Goal: Information Seeking & Learning: Learn about a topic

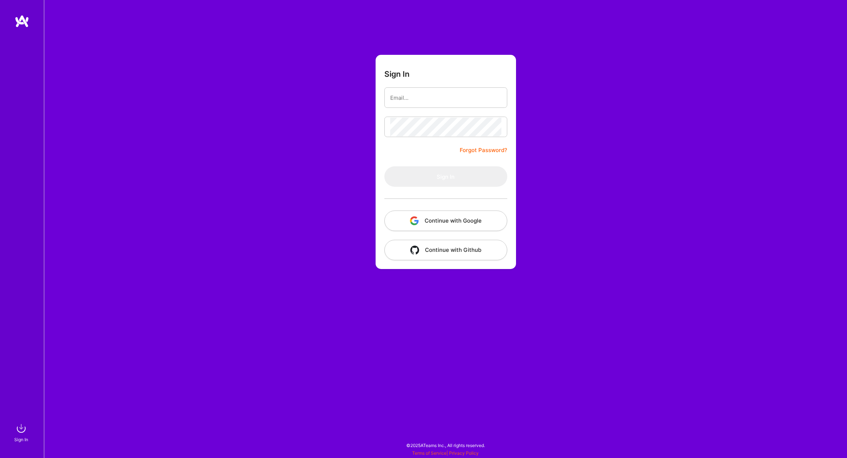
click at [422, 101] on input "email" at bounding box center [445, 98] width 111 height 19
click at [454, 223] on button "Continue with Google" at bounding box center [445, 221] width 123 height 20
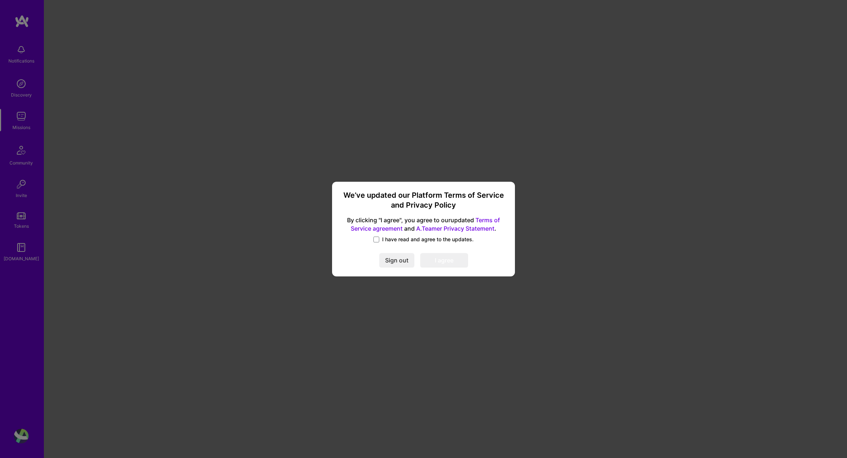
click at [391, 232] on link "Terms of Service agreement" at bounding box center [425, 225] width 149 height 16
click at [383, 240] on span "I have read and agree to the updates." at bounding box center [427, 239] width 91 height 7
click at [0, 0] on input "I have read and agree to the updates." at bounding box center [0, 0] width 0 height 0
click at [446, 263] on button "I agree" at bounding box center [444, 260] width 48 height 15
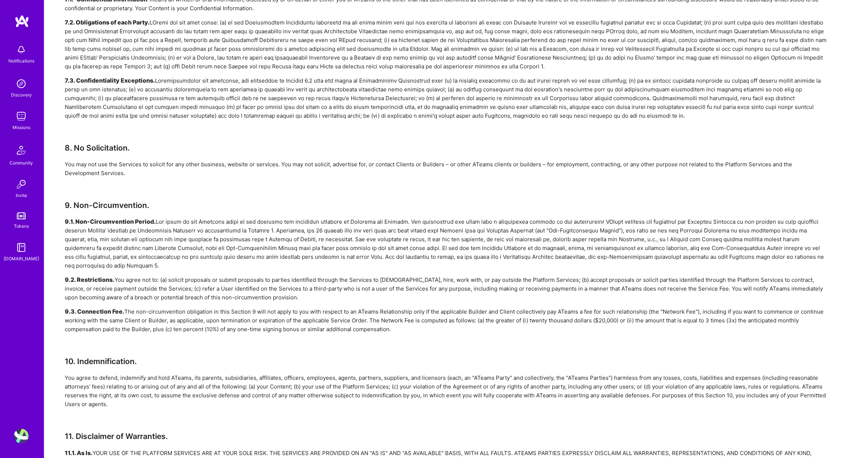
scroll to position [1477, 0]
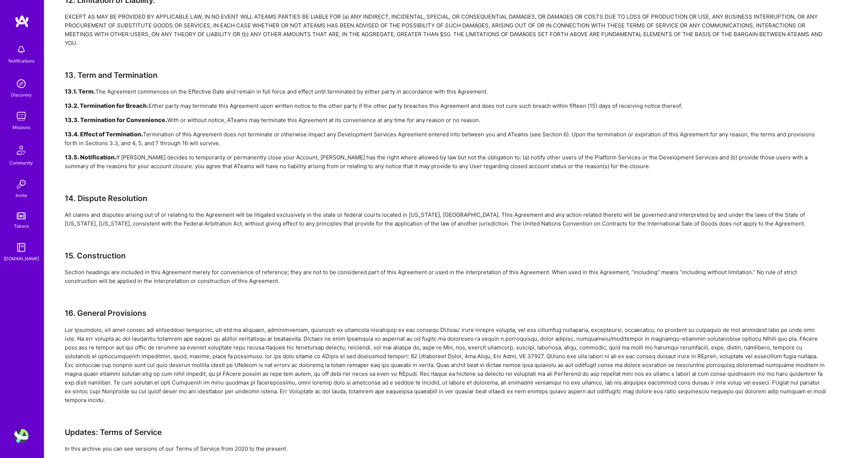
click at [21, 86] on img at bounding box center [21, 83] width 15 height 15
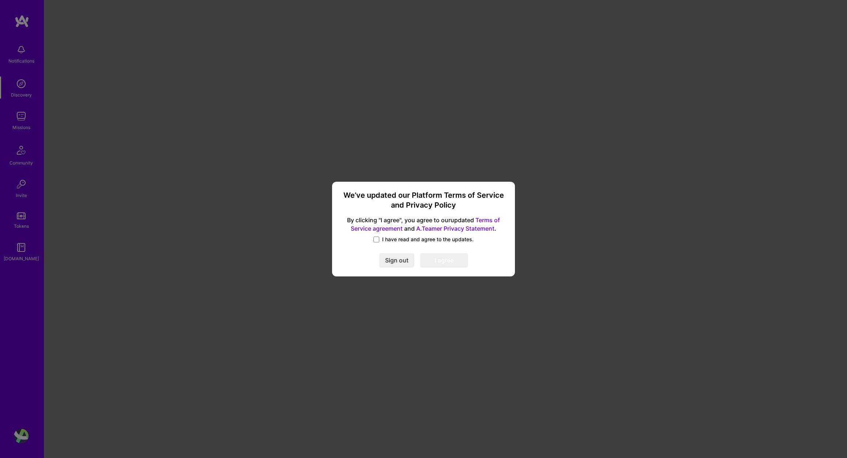
click at [422, 240] on span "I have read and agree to the updates." at bounding box center [427, 239] width 91 height 7
click at [0, 0] on input "I have read and agree to the updates." at bounding box center [0, 0] width 0 height 0
click at [437, 256] on button "I agree" at bounding box center [444, 260] width 48 height 15
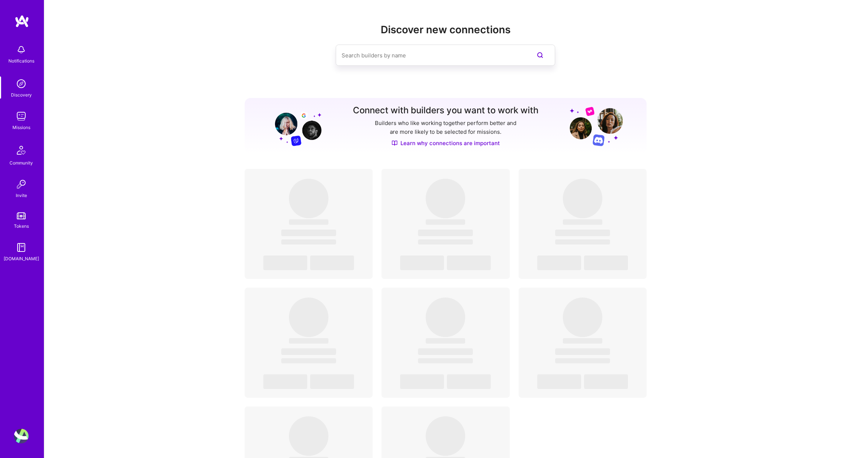
click at [22, 29] on div "Notifications Discovery Missions Community Invite Tokens [DOMAIN_NAME]" at bounding box center [22, 217] width 44 height 404
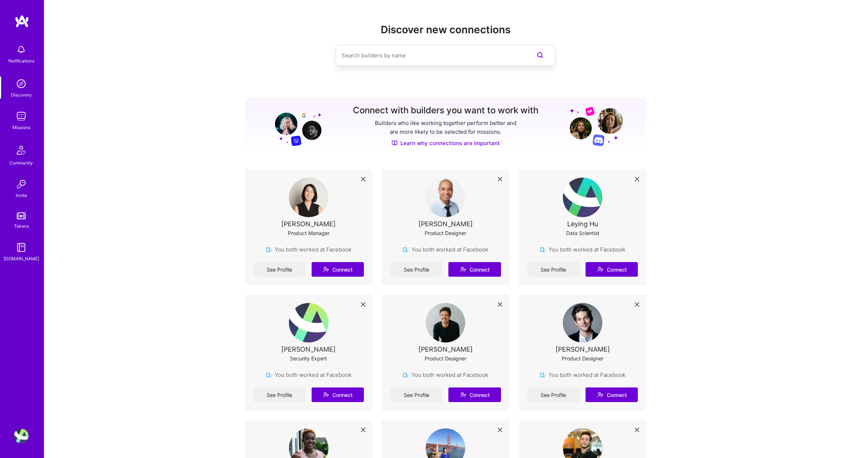
click at [25, 23] on img at bounding box center [22, 21] width 15 height 13
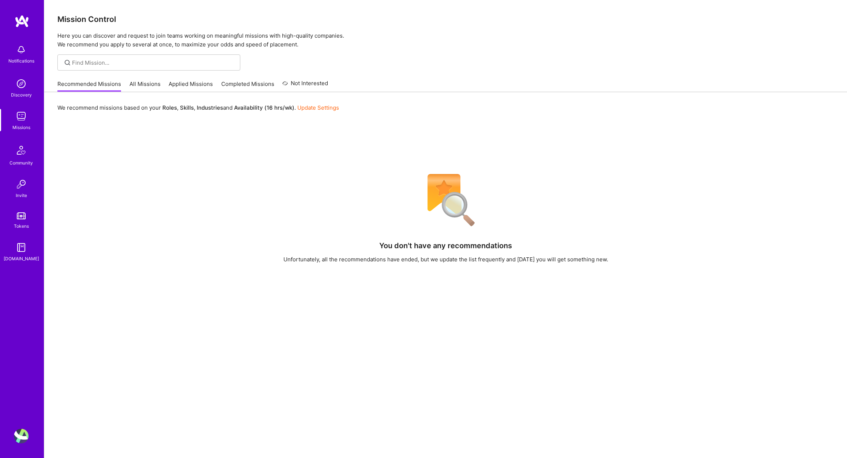
click at [308, 108] on link "Update Settings" at bounding box center [318, 107] width 42 height 7
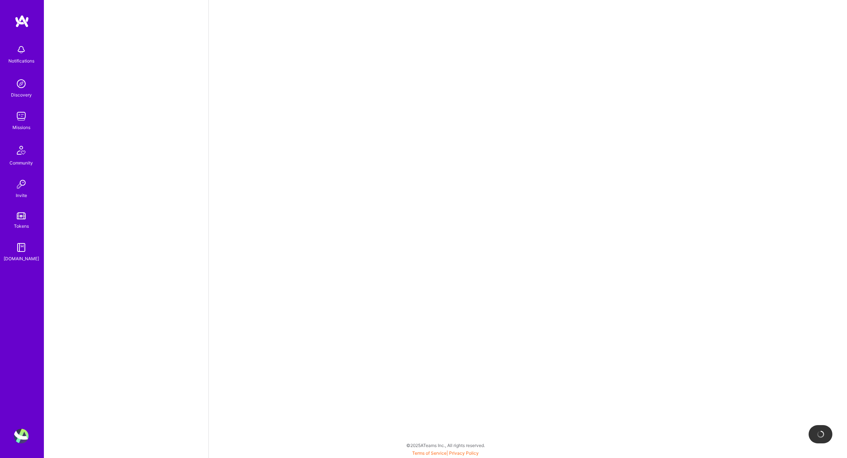
select select "US"
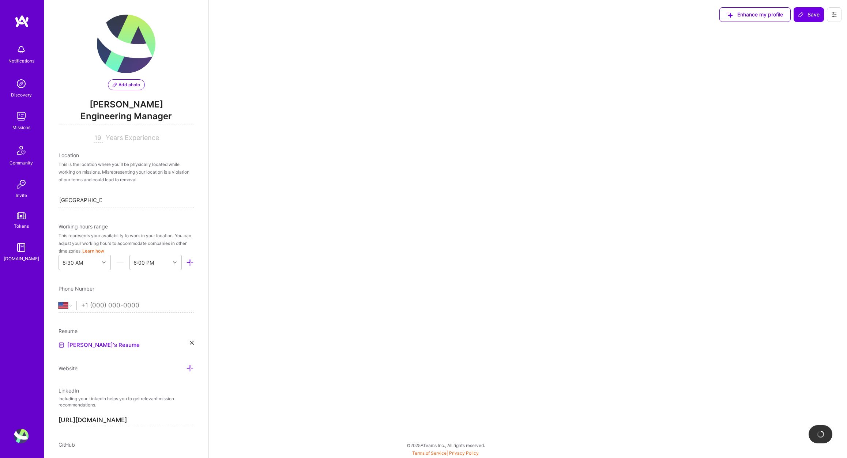
select select "Right Now"
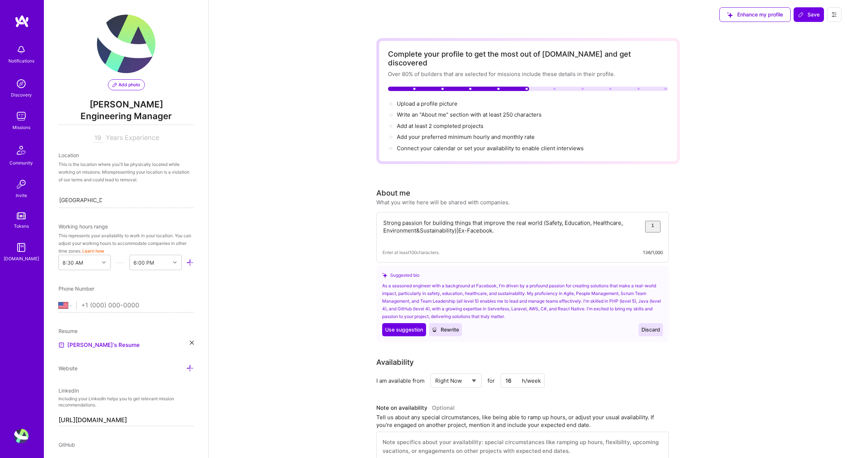
scroll to position [38, 0]
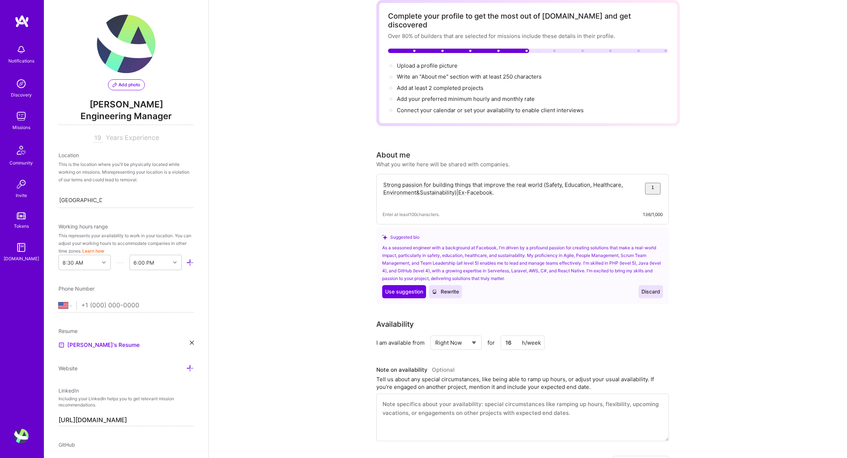
click at [518, 247] on div "As a seasoned engineer with a background at Facebook, I'm driven by a profound …" at bounding box center [522, 263] width 281 height 38
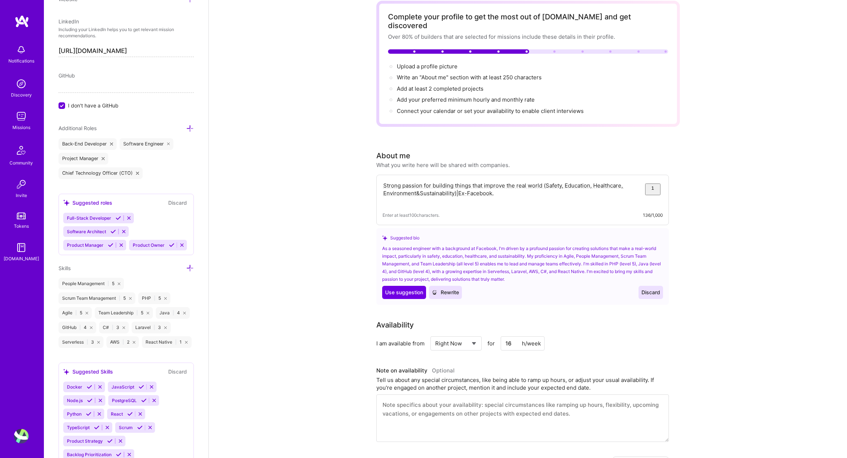
scroll to position [0, 0]
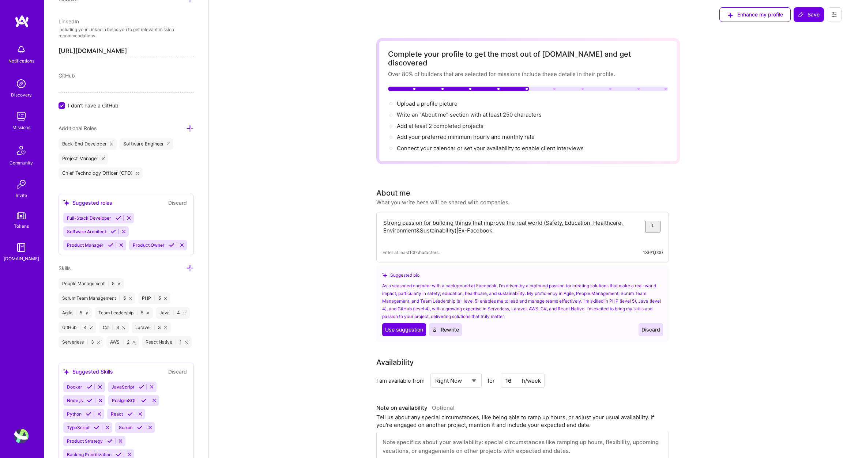
click at [516, 223] on textarea "Strong passion for building things that improve the real world (Safety, Educati…" at bounding box center [523, 230] width 280 height 25
click at [509, 218] on textarea "Strong passion for building things that improve the real world (Safety, Educati…" at bounding box center [523, 230] width 280 height 25
click at [474, 225] on textarea "Strong passion for building things that improve the real world (Safety, Educati…" at bounding box center [523, 230] width 280 height 25
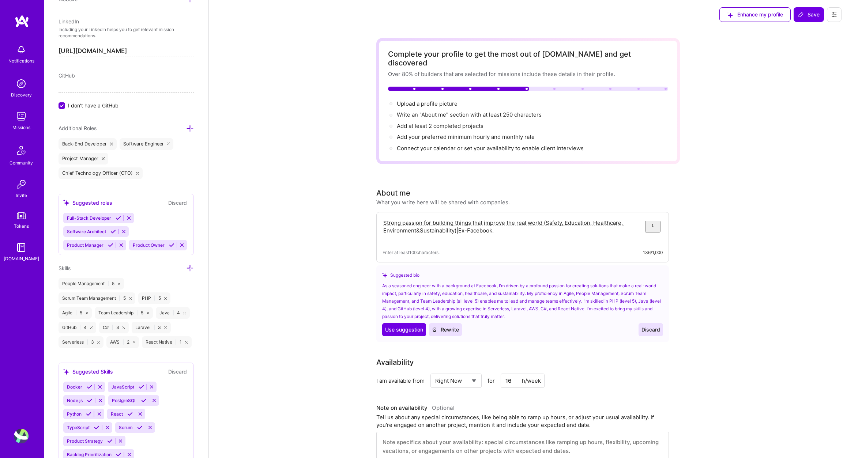
click at [16, 99] on div "Notifications Discovery Missions Community Invite Tokens [DOMAIN_NAME]" at bounding box center [22, 152] width 44 height 222
click at [18, 95] on div "Discovery" at bounding box center [21, 95] width 21 height 8
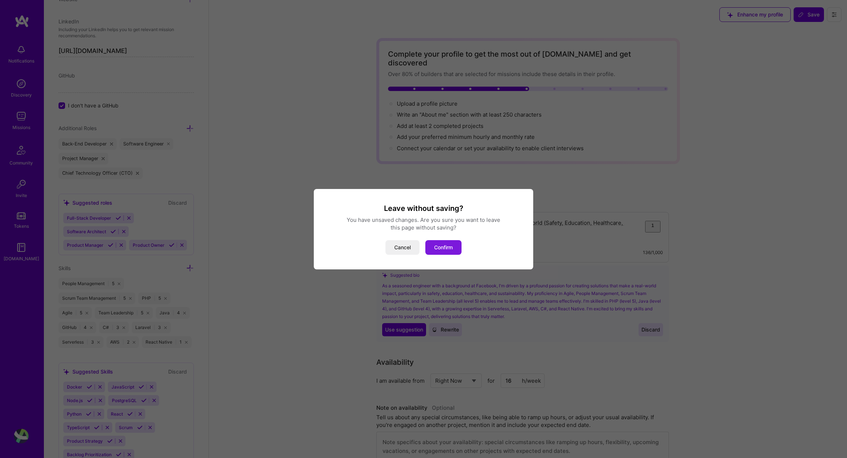
click at [452, 250] on button "Confirm" at bounding box center [443, 247] width 36 height 15
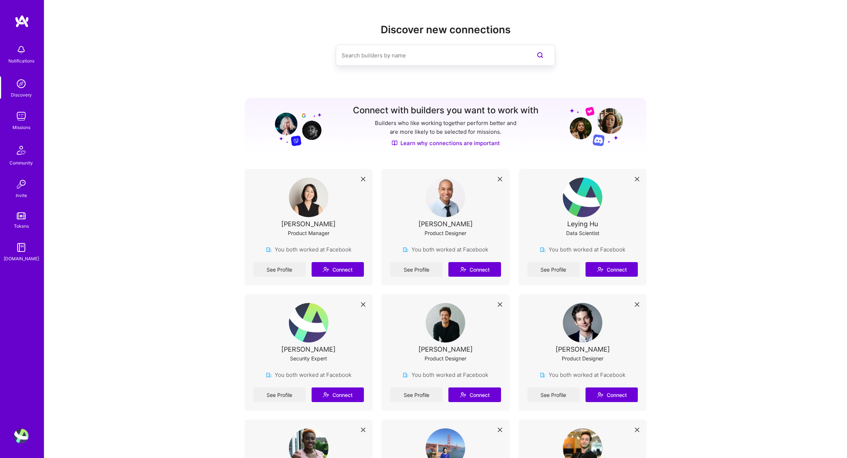
click at [19, 118] on img at bounding box center [21, 116] width 15 height 15
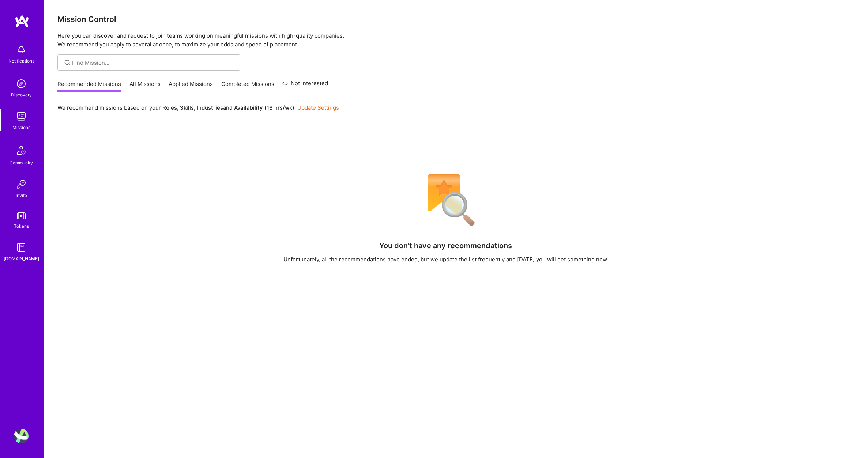
click at [145, 86] on link "All Missions" at bounding box center [144, 86] width 31 height 12
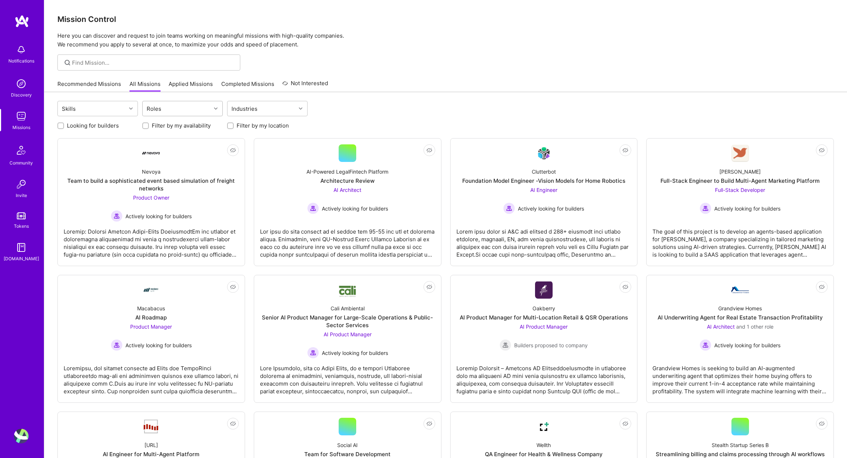
click at [196, 111] on div "Roles" at bounding box center [177, 108] width 68 height 15
click at [252, 107] on div "Industries" at bounding box center [245, 109] width 30 height 11
click at [201, 87] on link "Applied Missions" at bounding box center [191, 86] width 44 height 12
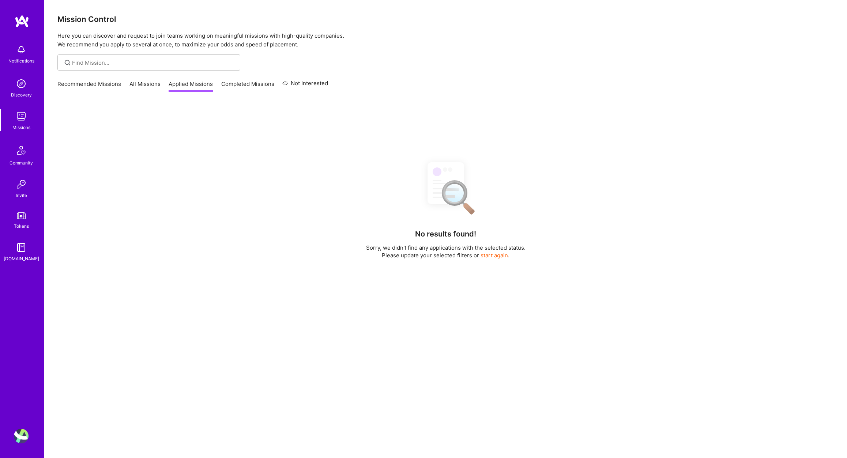
click at [258, 88] on link "Completed Missions" at bounding box center [247, 86] width 53 height 12
click at [157, 94] on div "No completed missions found! Looks like you haven't completed any mission yet." at bounding box center [445, 311] width 803 height 439
click at [147, 87] on link "All Missions" at bounding box center [144, 86] width 31 height 12
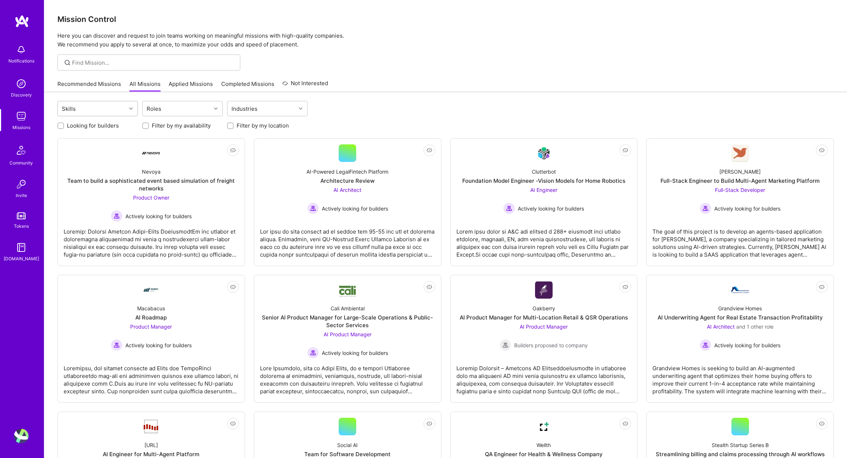
click at [82, 104] on div "Skills" at bounding box center [92, 108] width 68 height 15
click at [85, 104] on div "Skills" at bounding box center [92, 108] width 68 height 15
click at [196, 109] on div "Roles" at bounding box center [177, 108] width 68 height 15
click at [199, 138] on div "Engineering Manager" at bounding box center [183, 136] width 72 height 8
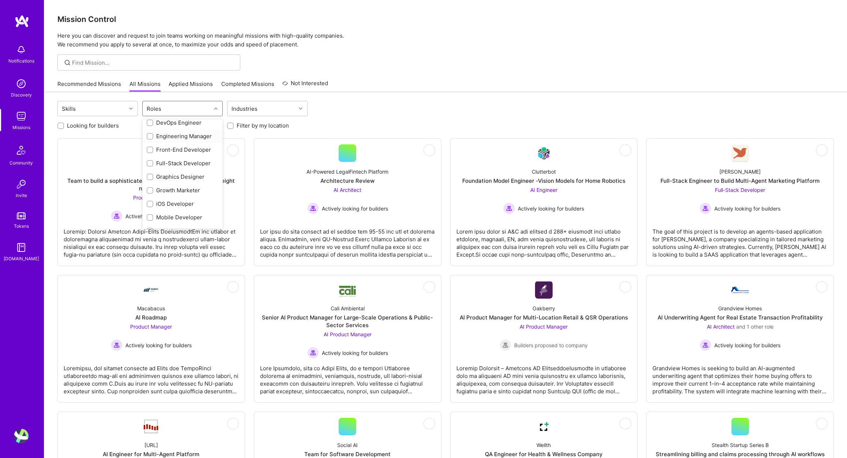
checkbox input "true"
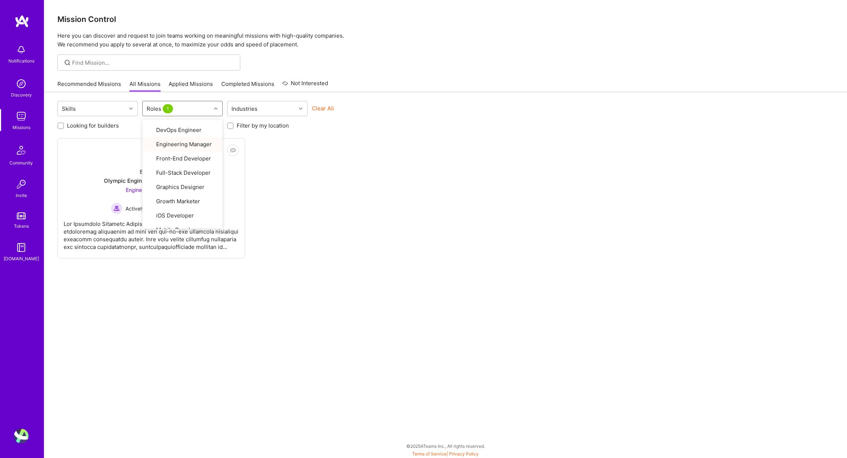
click at [378, 170] on div "Not Interested Endeavor Olympic Engineering -3338OEG275 Engineering Manager Act…" at bounding box center [445, 198] width 777 height 120
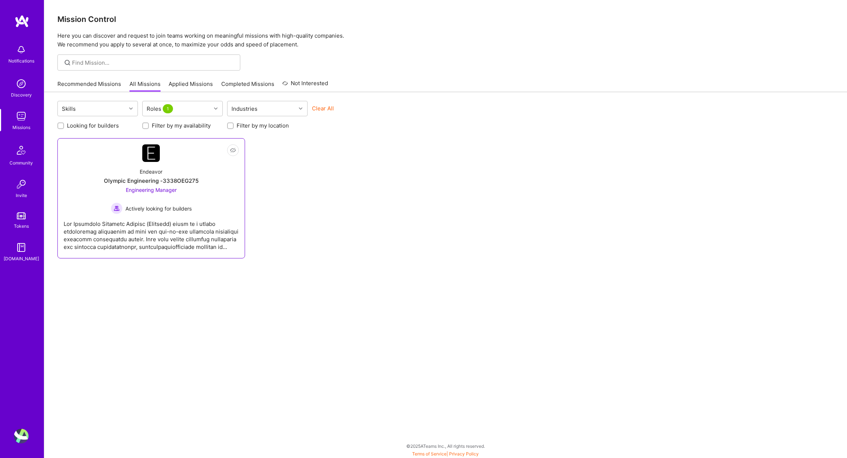
click at [184, 236] on div at bounding box center [151, 232] width 175 height 37
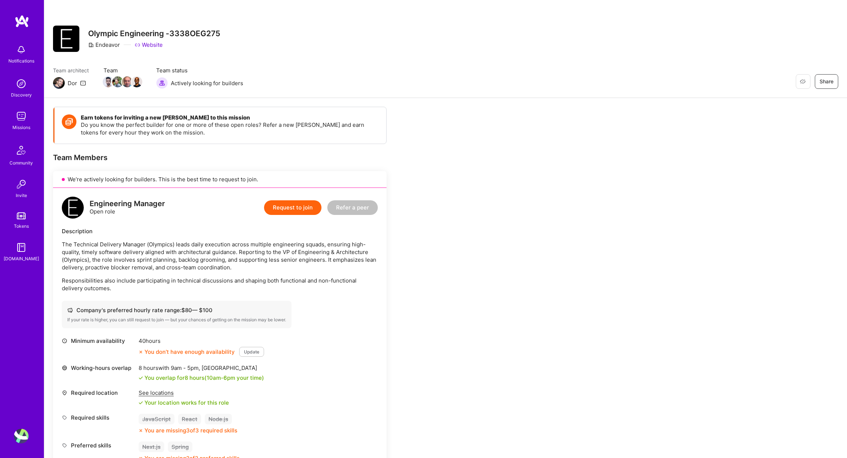
click at [184, 256] on p "The Technical Delivery Manager (Olympics) leads daily execution across multiple…" at bounding box center [220, 256] width 316 height 31
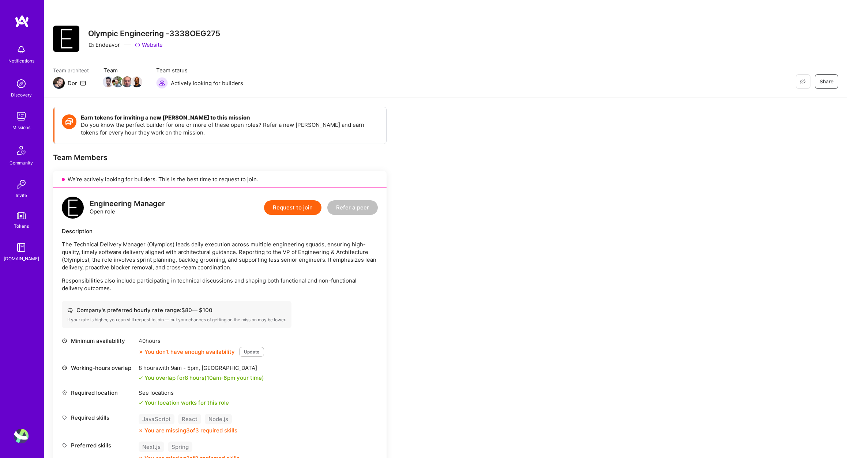
click at [183, 258] on p "The Technical Delivery Manager (Olympics) leads daily execution across multiple…" at bounding box center [220, 256] width 316 height 31
click at [174, 262] on p "The Technical Delivery Manager (Olympics) leads daily execution across multiple…" at bounding box center [220, 256] width 316 height 31
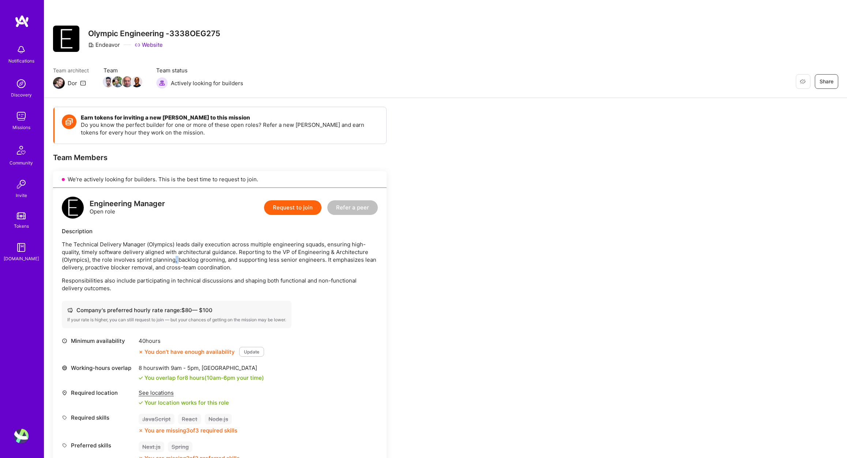
click at [174, 262] on p "The Technical Delivery Manager (Olympics) leads daily execution across multiple…" at bounding box center [220, 256] width 316 height 31
drag, startPoint x: 174, startPoint y: 262, endPoint x: 173, endPoint y: 266, distance: 4.4
click at [174, 262] on p "The Technical Delivery Manager (Olympics) leads daily execution across multiple…" at bounding box center [220, 256] width 316 height 31
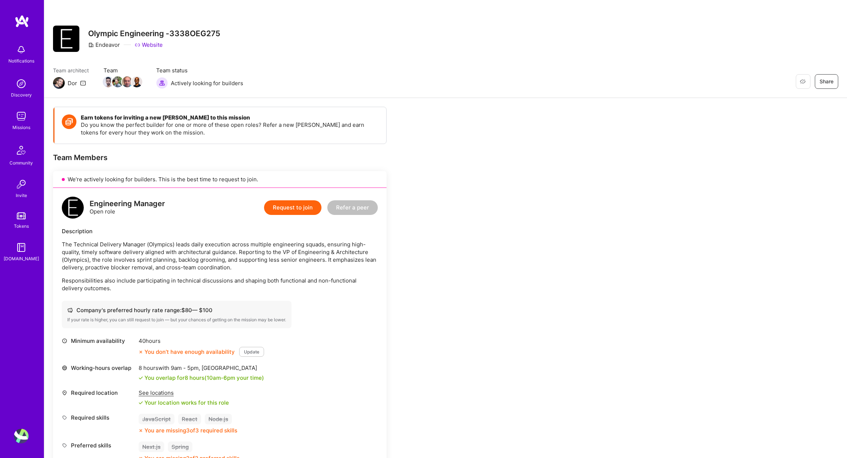
click at [173, 266] on p "The Technical Delivery Manager (Olympics) leads daily execution across multiple…" at bounding box center [220, 256] width 316 height 31
click at [174, 266] on p "The Technical Delivery Manager (Olympics) leads daily execution across multiple…" at bounding box center [220, 256] width 316 height 31
click at [225, 271] on p "The Technical Delivery Manager (Olympics) leads daily execution across multiple…" at bounding box center [220, 256] width 316 height 31
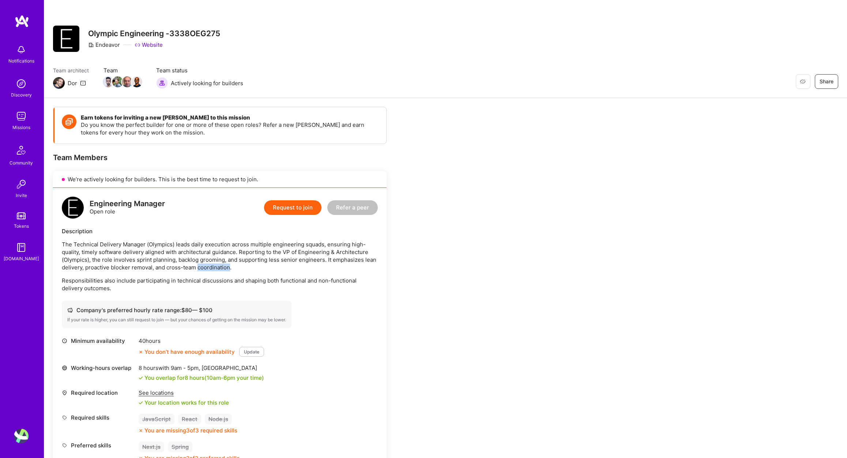
click at [225, 271] on p "The Technical Delivery Manager (Olympics) leads daily execution across multiple…" at bounding box center [220, 256] width 316 height 31
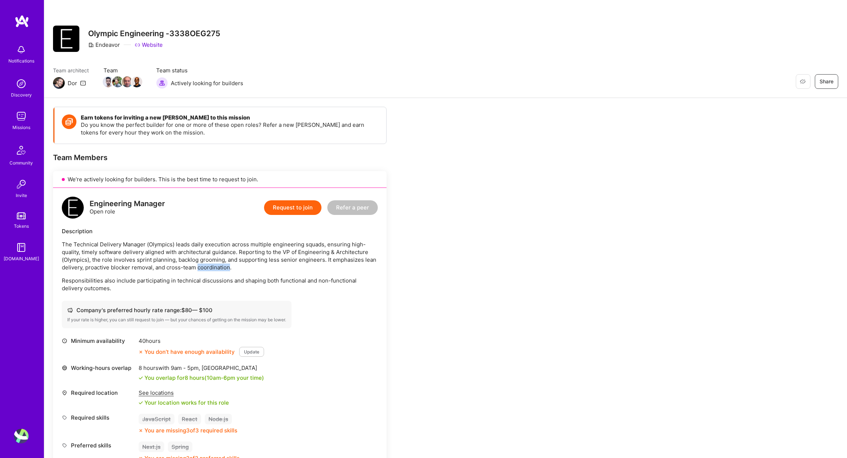
click at [225, 271] on p "The Technical Delivery Manager (Olympics) leads daily execution across multiple…" at bounding box center [220, 256] width 316 height 31
click at [230, 259] on p "The Technical Delivery Manager (Olympics) leads daily execution across multiple…" at bounding box center [220, 256] width 316 height 31
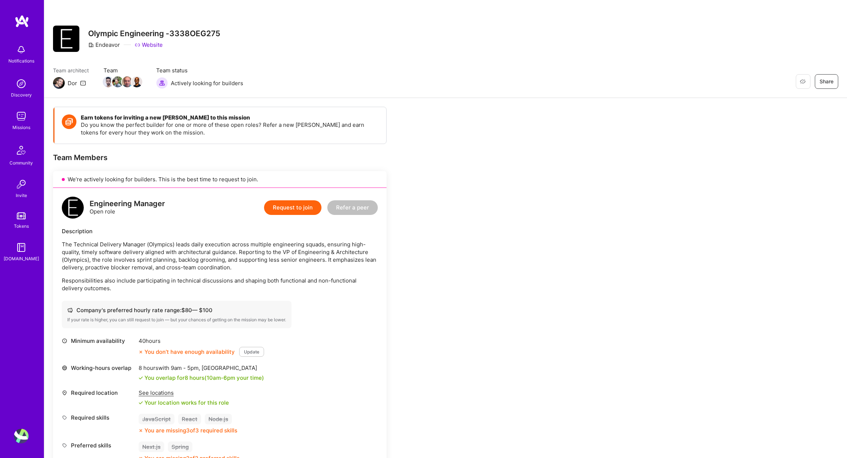
click at [112, 249] on p "The Technical Delivery Manager (Olympics) leads daily execution across multiple…" at bounding box center [220, 256] width 316 height 31
click at [116, 260] on p "The Technical Delivery Manager (Olympics) leads daily execution across multiple…" at bounding box center [220, 256] width 316 height 31
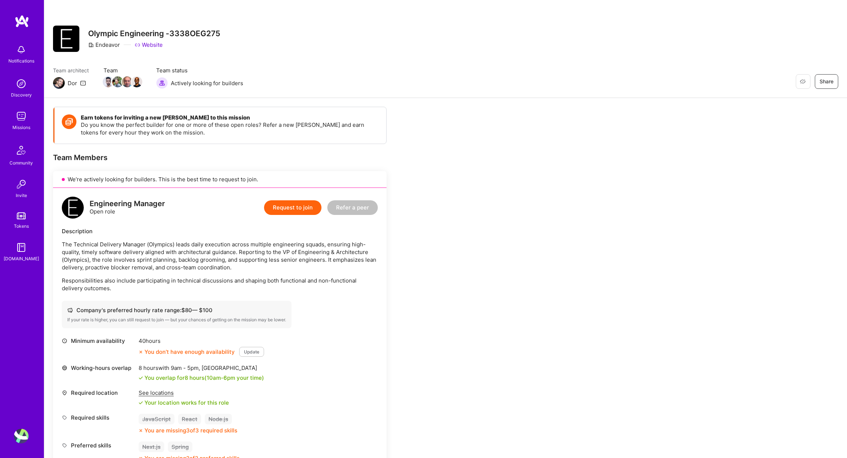
click at [116, 260] on p "The Technical Delivery Manager (Olympics) leads daily execution across multiple…" at bounding box center [220, 256] width 316 height 31
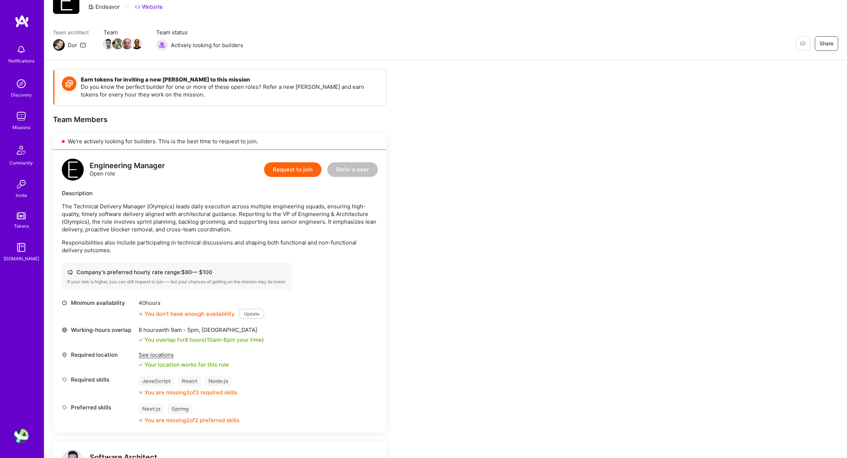
click at [208, 248] on p "Responsibilities also include participating in technical discussions and shapin…" at bounding box center [220, 246] width 316 height 15
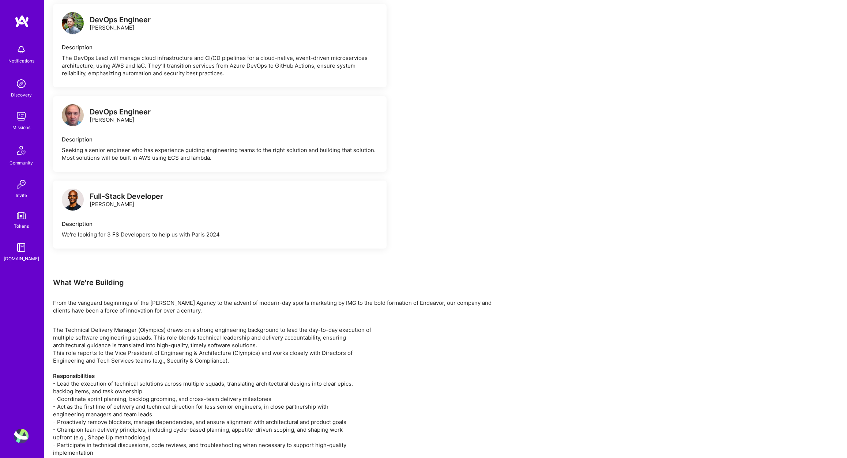
scroll to position [685, 0]
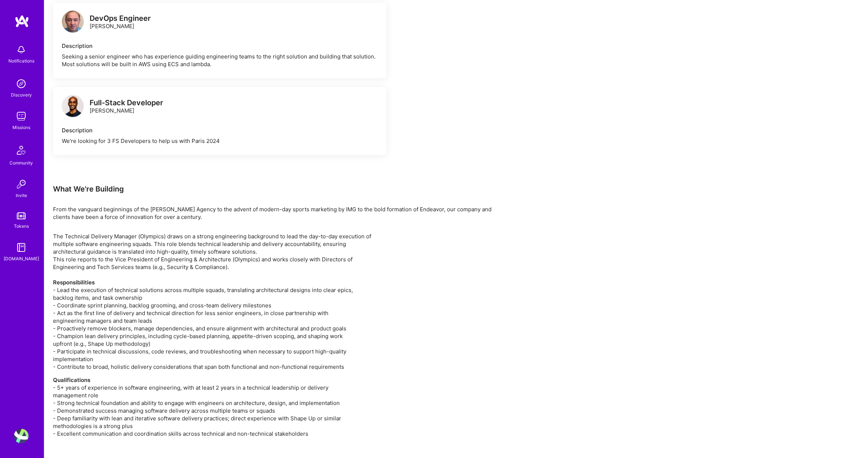
click at [177, 304] on p "The Technical Delivery Manager (Olympics) draws on a strong engineering backgro…" at bounding box center [272, 302] width 439 height 138
click at [153, 311] on p "The Technical Delivery Manager (Olympics) draws on a strong engineering backgro…" at bounding box center [272, 302] width 439 height 138
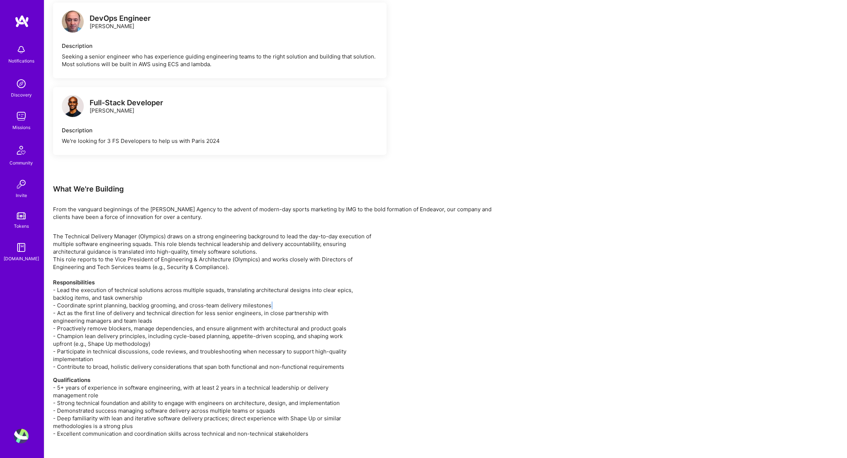
click at [153, 311] on p "The Technical Delivery Manager (Olympics) draws on a strong engineering backgro…" at bounding box center [272, 302] width 439 height 138
click at [131, 317] on p "The Technical Delivery Manager (Olympics) draws on a strong engineering backgro…" at bounding box center [272, 302] width 439 height 138
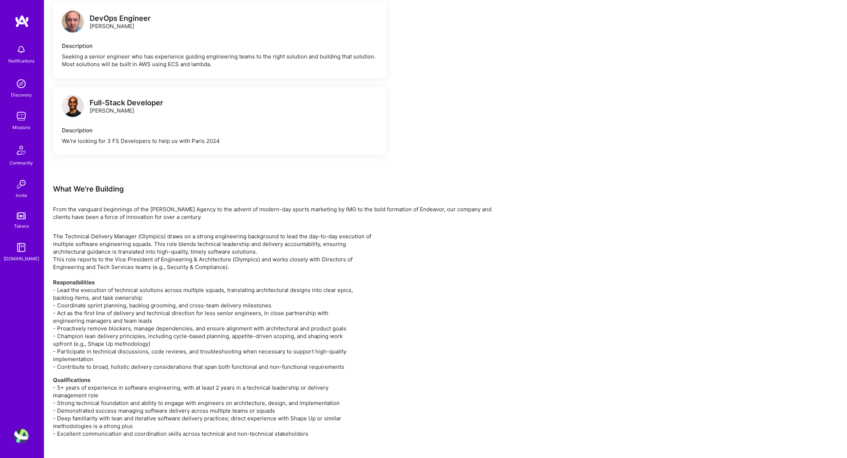
click at [120, 326] on p "The Technical Delivery Manager (Olympics) draws on a strong engineering backgro…" at bounding box center [272, 302] width 439 height 138
click at [180, 341] on p "The Technical Delivery Manager (Olympics) draws on a strong engineering backgro…" at bounding box center [272, 302] width 439 height 138
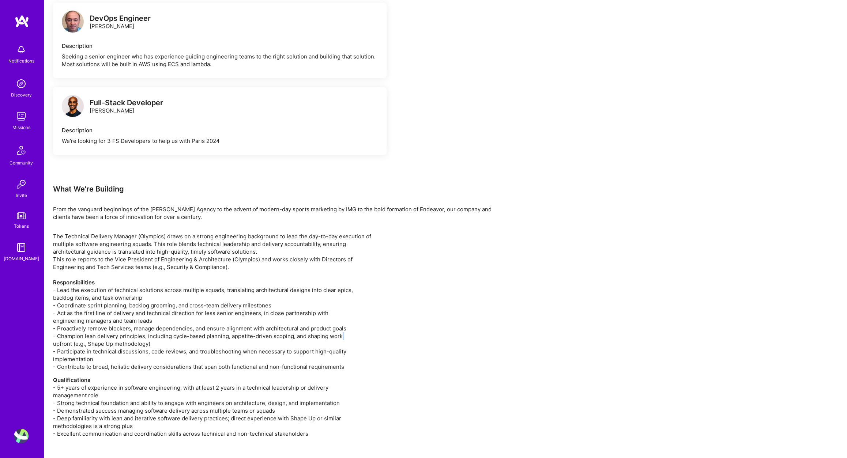
drag, startPoint x: 180, startPoint y: 341, endPoint x: 177, endPoint y: 344, distance: 5.2
click at [179, 342] on p "The Technical Delivery Manager (Olympics) draws on a strong engineering backgro…" at bounding box center [272, 302] width 439 height 138
click at [167, 340] on p "The Technical Delivery Manager (Olympics) draws on a strong engineering backgro…" at bounding box center [272, 302] width 439 height 138
click at [167, 339] on p "The Technical Delivery Manager (Olympics) draws on a strong engineering backgro…" at bounding box center [272, 302] width 439 height 138
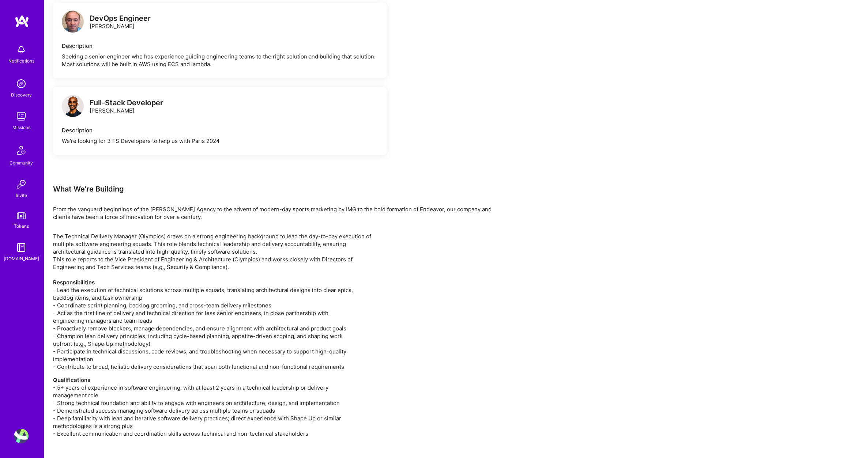
click at [151, 354] on p "The Technical Delivery Manager (Olympics) draws on a strong engineering backgro…" at bounding box center [272, 302] width 439 height 138
click at [151, 360] on p "The Technical Delivery Manager (Olympics) draws on a strong engineering backgro…" at bounding box center [272, 302] width 439 height 138
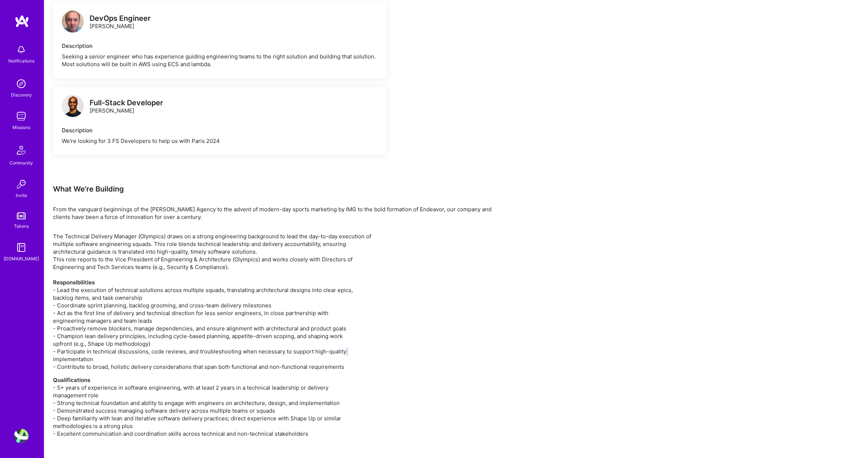
click at [151, 360] on p "The Technical Delivery Manager (Olympics) draws on a strong engineering backgro…" at bounding box center [272, 302] width 439 height 138
click at [156, 366] on p "The Technical Delivery Manager (Olympics) draws on a strong engineering backgro…" at bounding box center [272, 302] width 439 height 138
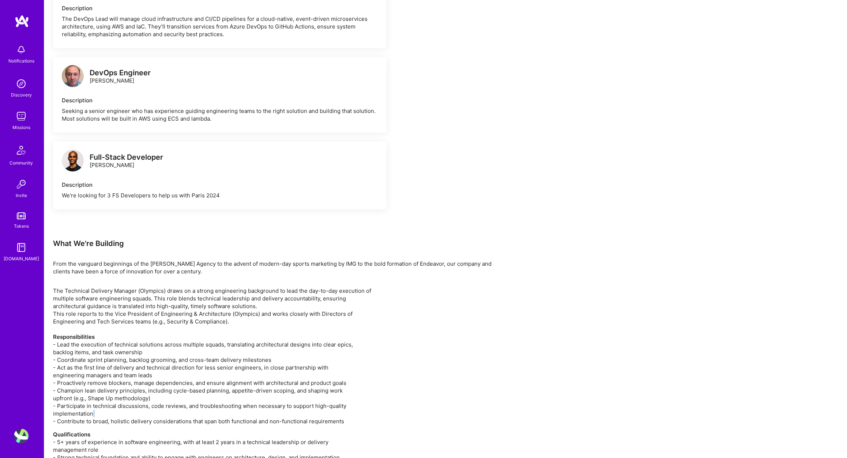
scroll to position [174, 0]
